Goal: Navigation & Orientation: Find specific page/section

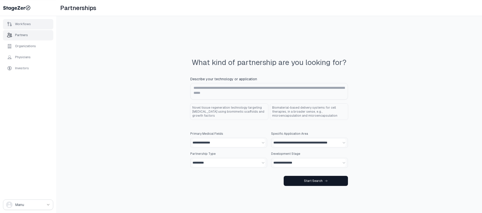
click at [41, 25] on div "Workflows" at bounding box center [28, 24] width 50 height 10
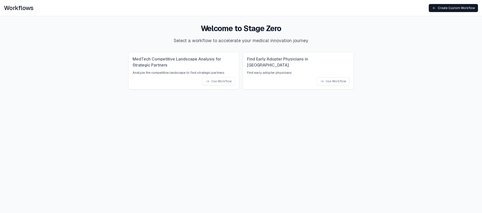
click at [46, 30] on div "Welcome to Stage Zero Select a workflow to accelerate your medical innovation j…" at bounding box center [241, 56] width 482 height 81
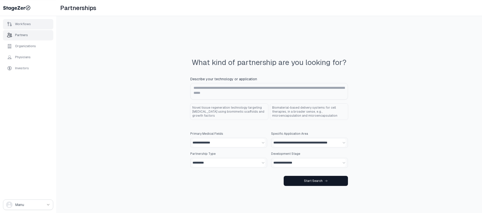
click at [36, 25] on div "Workflows" at bounding box center [28, 24] width 50 height 10
click at [34, 20] on div "Workflows" at bounding box center [28, 24] width 50 height 10
